Goal: Find specific page/section: Find specific page/section

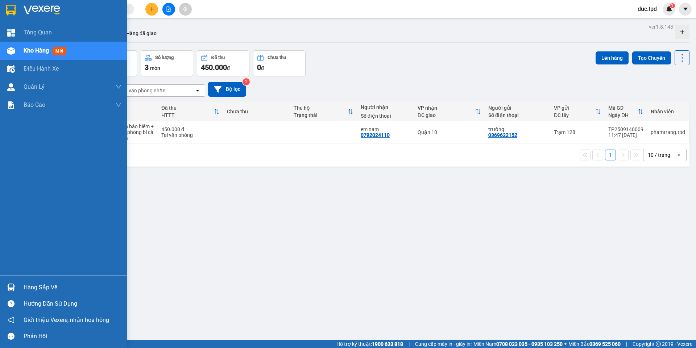
click at [28, 287] on div "Hàng sắp về" at bounding box center [73, 287] width 98 height 11
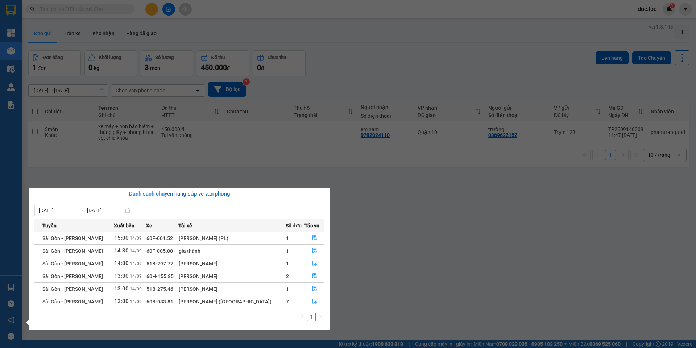
click at [435, 195] on section "Kết quả tìm kiếm ( 0 ) Bộ lọc No Data duc.tpd 1 Tổng Quan Kho hàng mới Điều hàn…" at bounding box center [348, 174] width 696 height 348
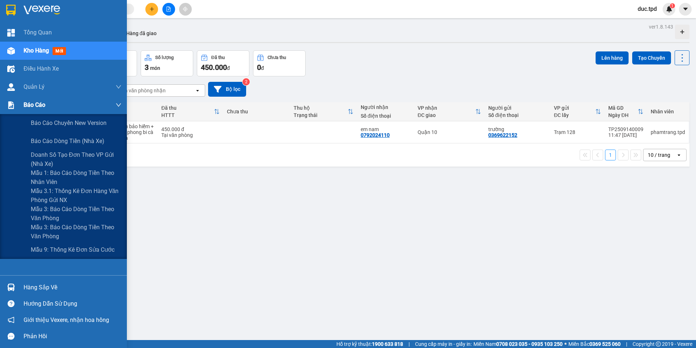
click at [11, 106] on img at bounding box center [11, 105] width 8 height 8
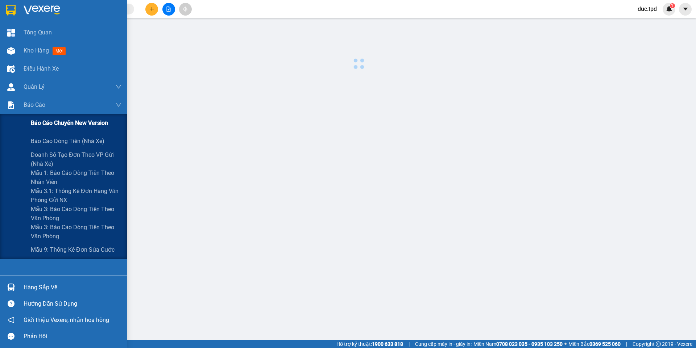
click at [53, 122] on span "Báo cáo chuyến New Version" at bounding box center [69, 122] width 77 height 9
